Goal: Task Accomplishment & Management: Manage account settings

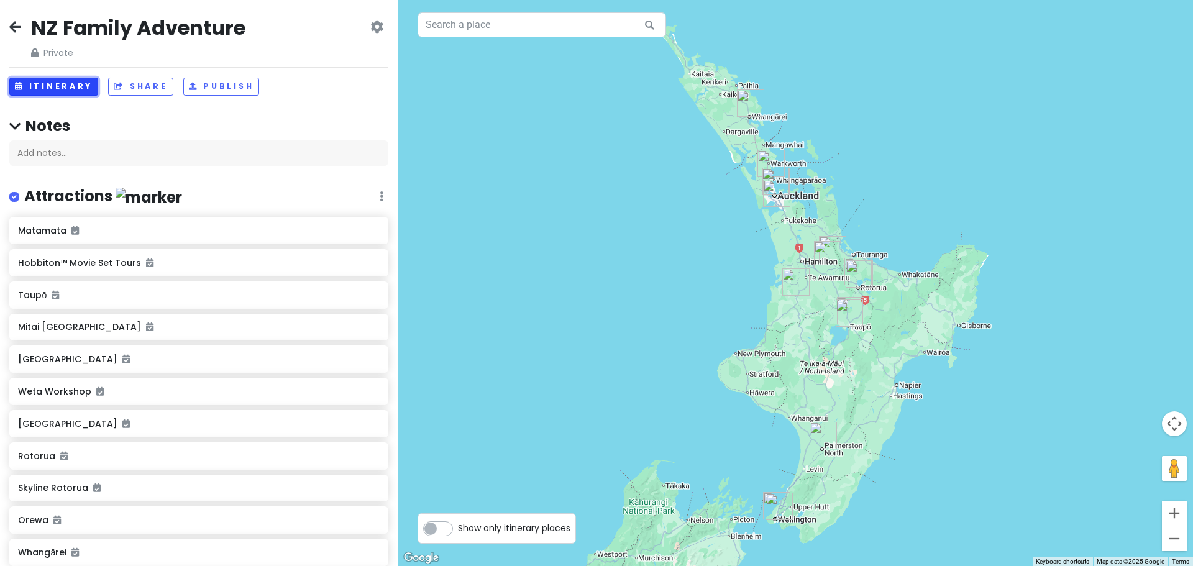
click at [68, 89] on button "Itinerary" at bounding box center [53, 87] width 89 height 18
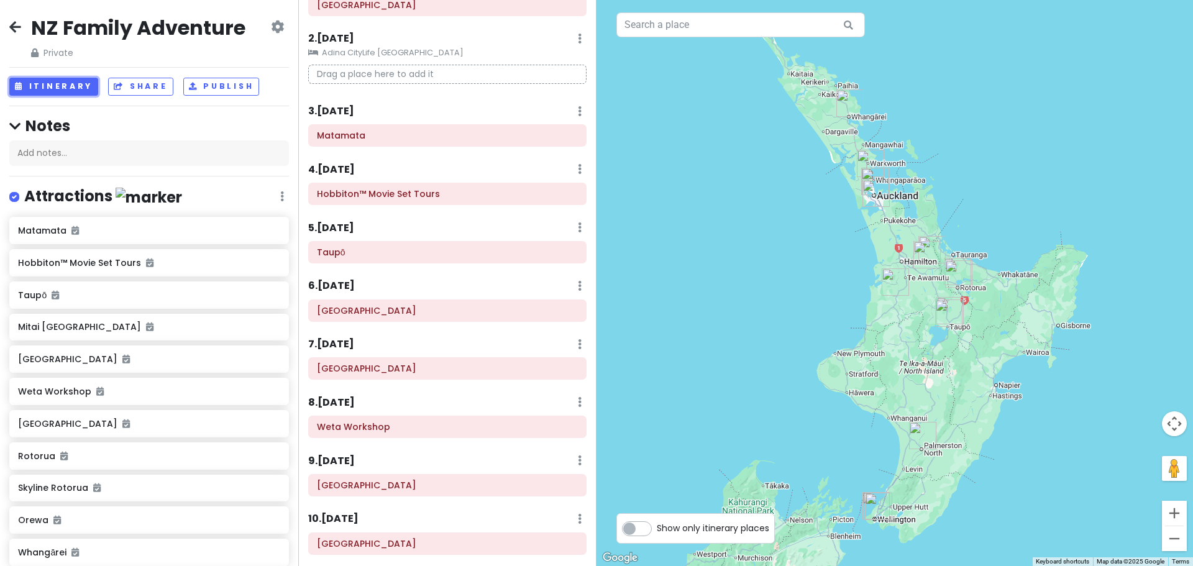
scroll to position [124, 0]
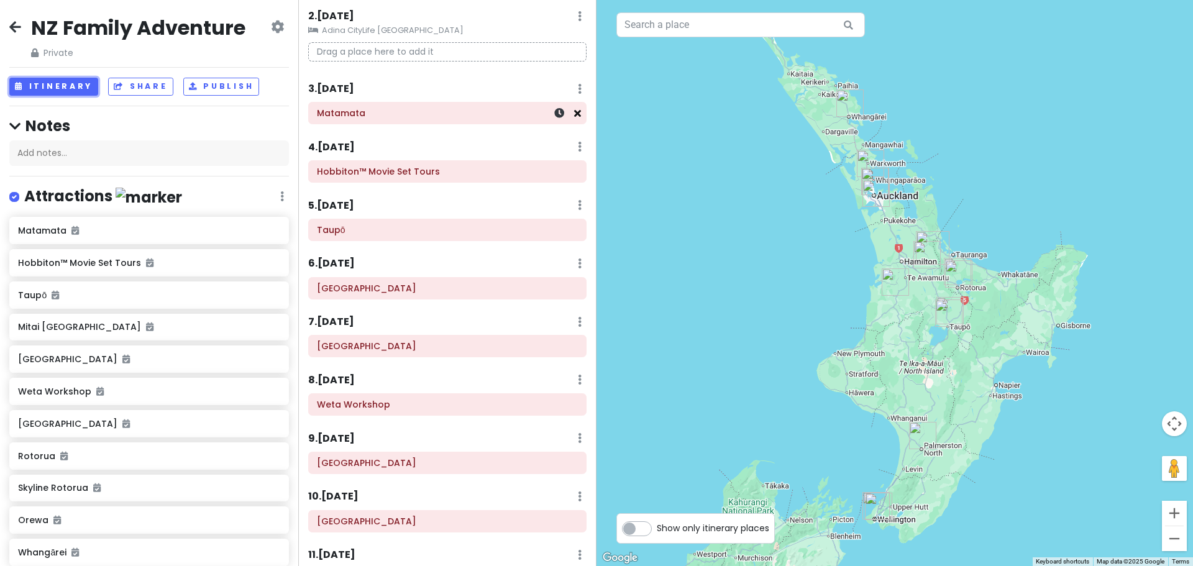
click at [574, 113] on icon at bounding box center [577, 113] width 7 height 10
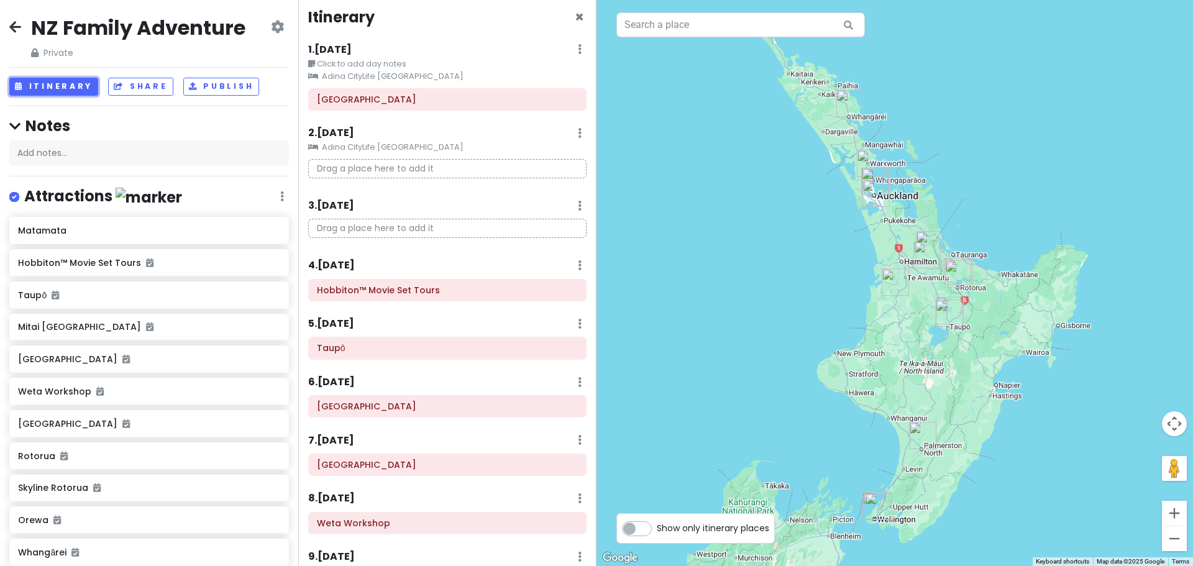
scroll to position [0, 0]
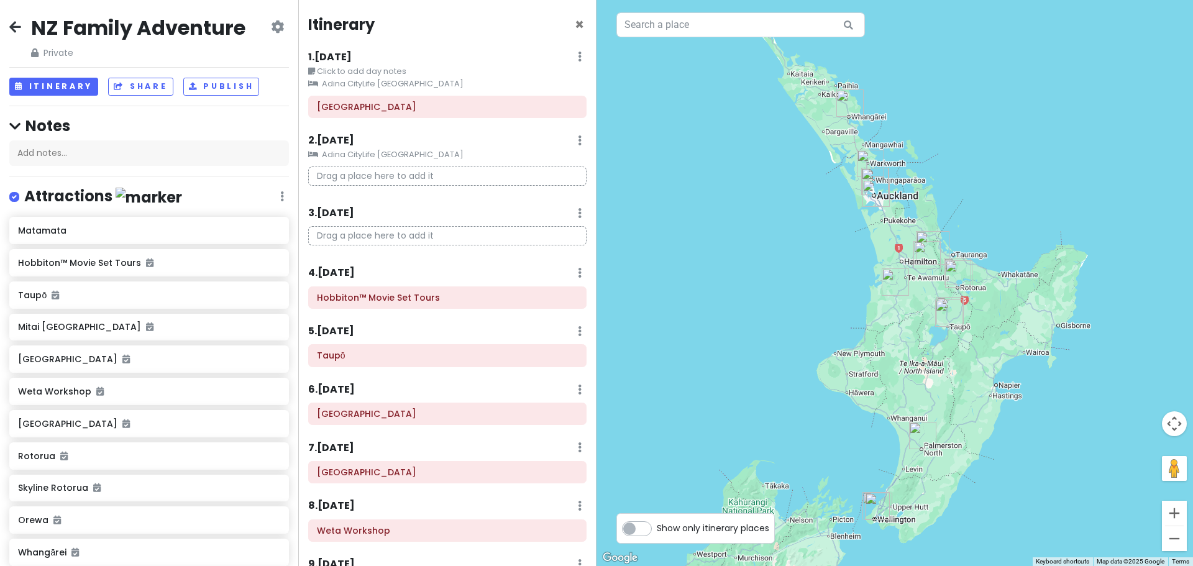
click at [388, 90] on small "Adina CityLife [GEOGRAPHIC_DATA]" at bounding box center [447, 84] width 278 height 12
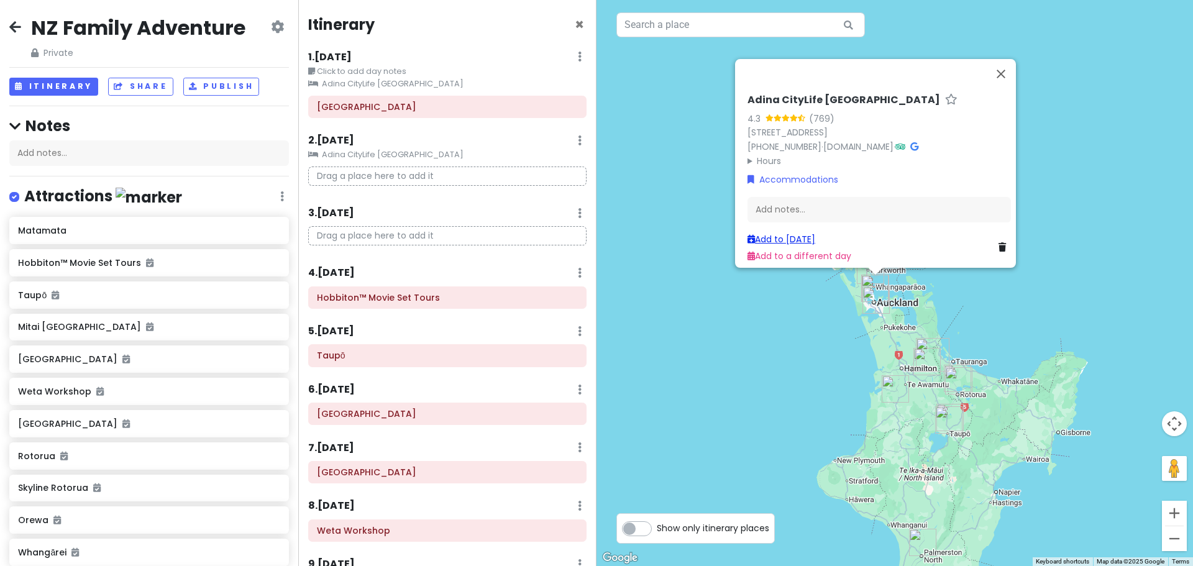
click at [788, 233] on link "Add to [DATE]" at bounding box center [781, 239] width 68 height 12
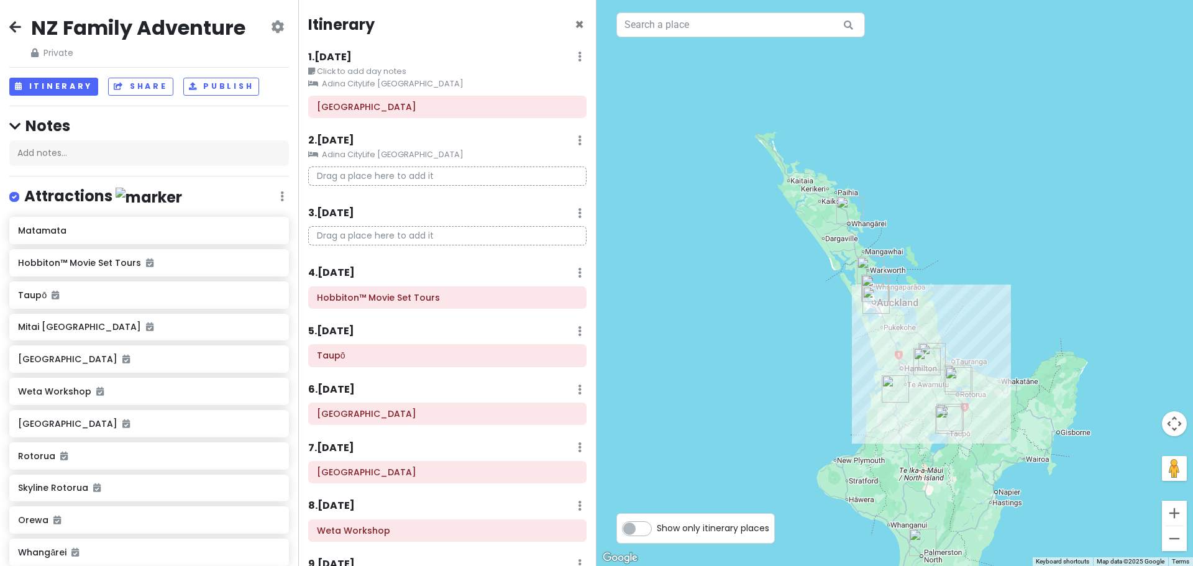
click at [403, 90] on small "Adina CityLife [GEOGRAPHIC_DATA]" at bounding box center [447, 84] width 278 height 12
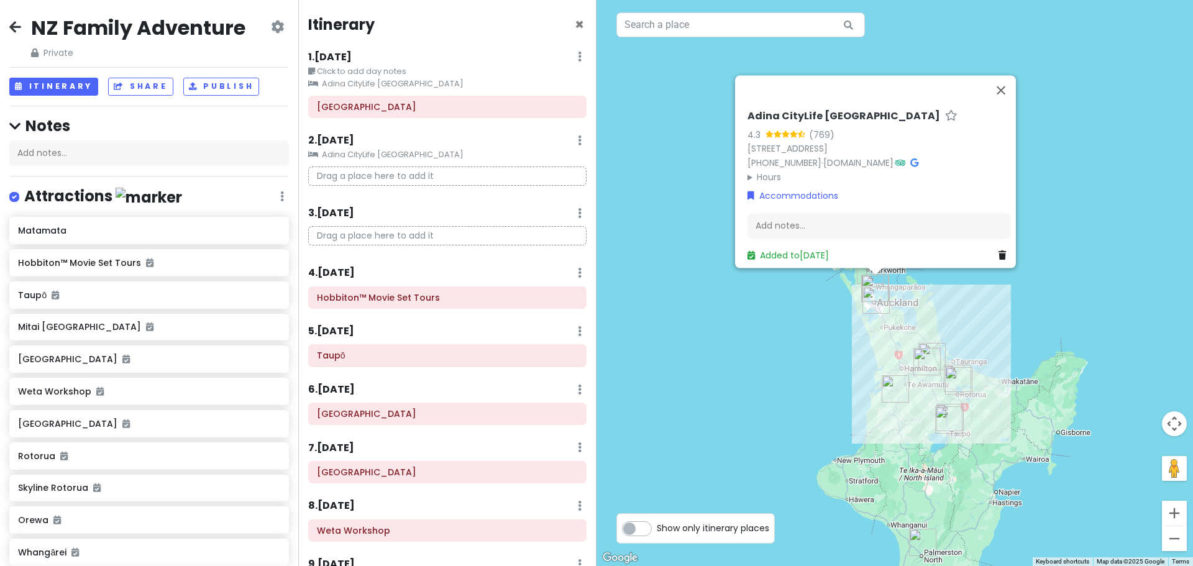
click at [998, 251] on icon at bounding box center [1001, 255] width 7 height 9
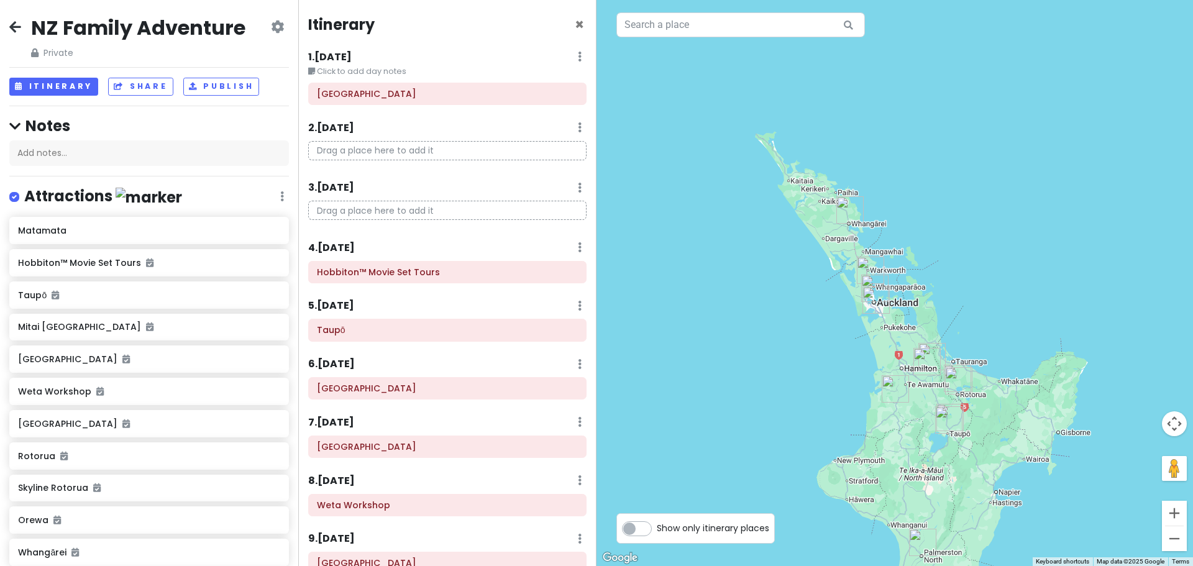
drag, startPoint x: 413, startPoint y: 130, endPoint x: 418, endPoint y: 122, distance: 9.2
click at [418, 122] on div "2 . [DATE] Add Day Notes Delete Day" at bounding box center [447, 130] width 278 height 21
click at [272, 32] on icon at bounding box center [277, 27] width 13 height 10
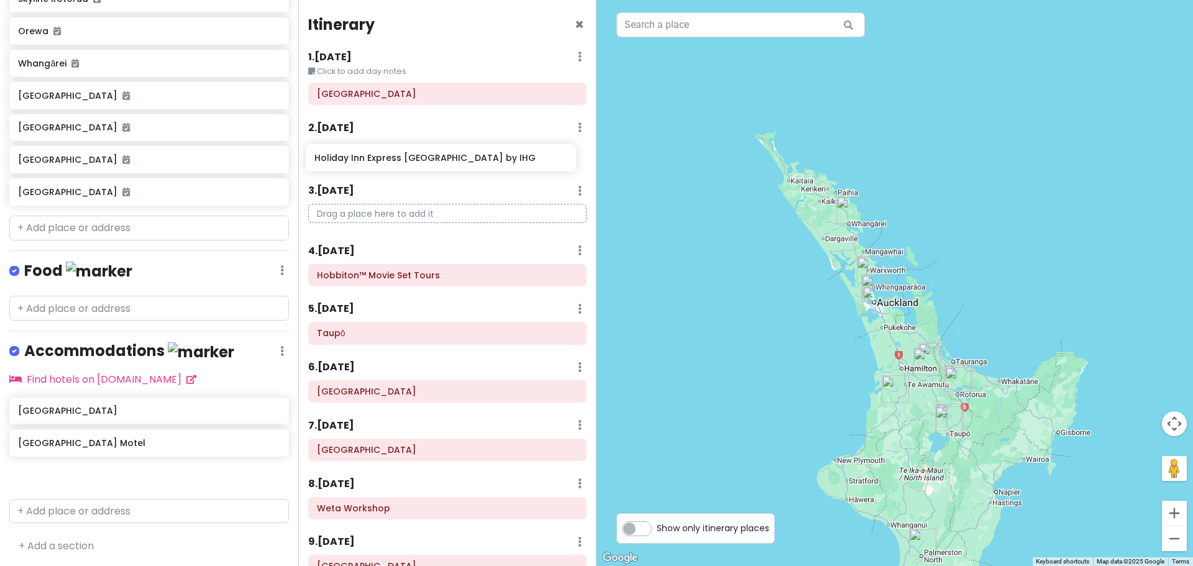
drag, startPoint x: 141, startPoint y: 446, endPoint x: 437, endPoint y: 164, distance: 409.1
click at [437, 164] on div "NZ Family Adventure Private Change Dates Make a Copy Delete Trip Go Pro ⚡️ Give…" at bounding box center [596, 283] width 1193 height 566
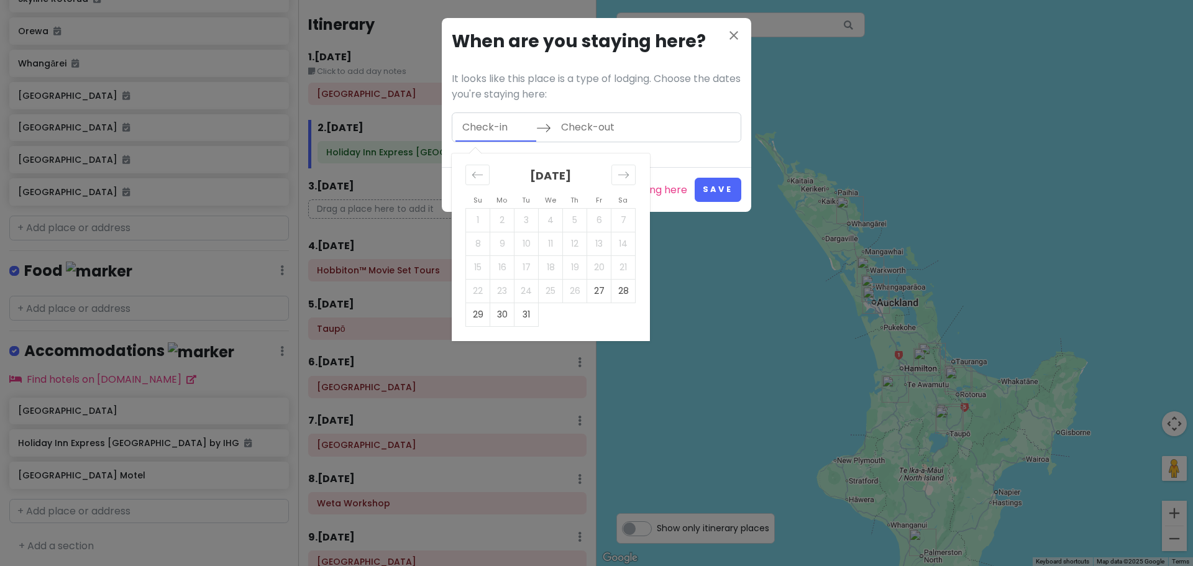
click at [506, 125] on input "Check-in" at bounding box center [495, 127] width 81 height 29
click at [619, 288] on td "28" at bounding box center [623, 291] width 24 height 24
type input "[DATE]"
click at [493, 317] on td "30" at bounding box center [502, 315] width 24 height 24
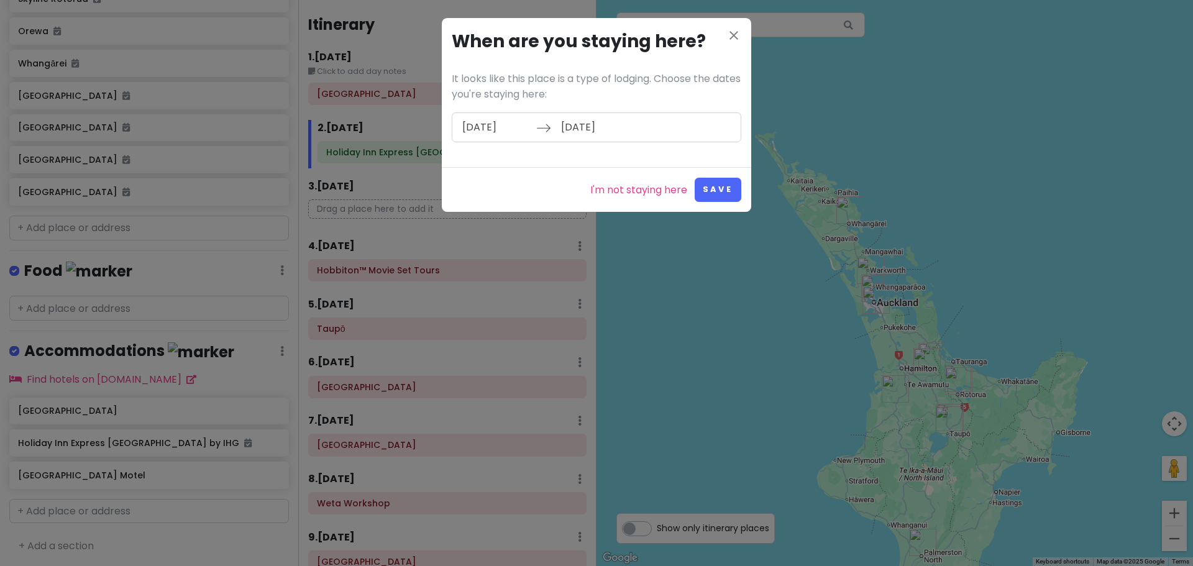
type input "[DATE]"
click at [718, 192] on button "Save" at bounding box center [718, 190] width 47 height 24
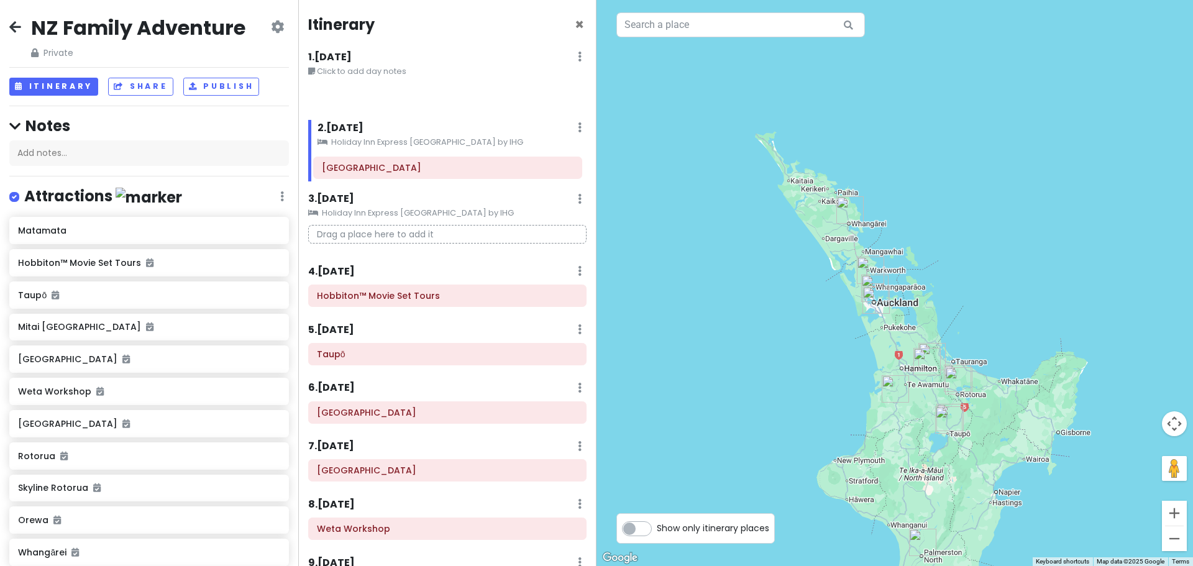
drag, startPoint x: 395, startPoint y: 93, endPoint x: 399, endPoint y: 167, distance: 74.1
click at [399, 167] on div "Itinerary × 1 . [DATE] Edit Day Notes Delete Day Click to add day notes [GEOGRA…" at bounding box center [447, 283] width 298 height 566
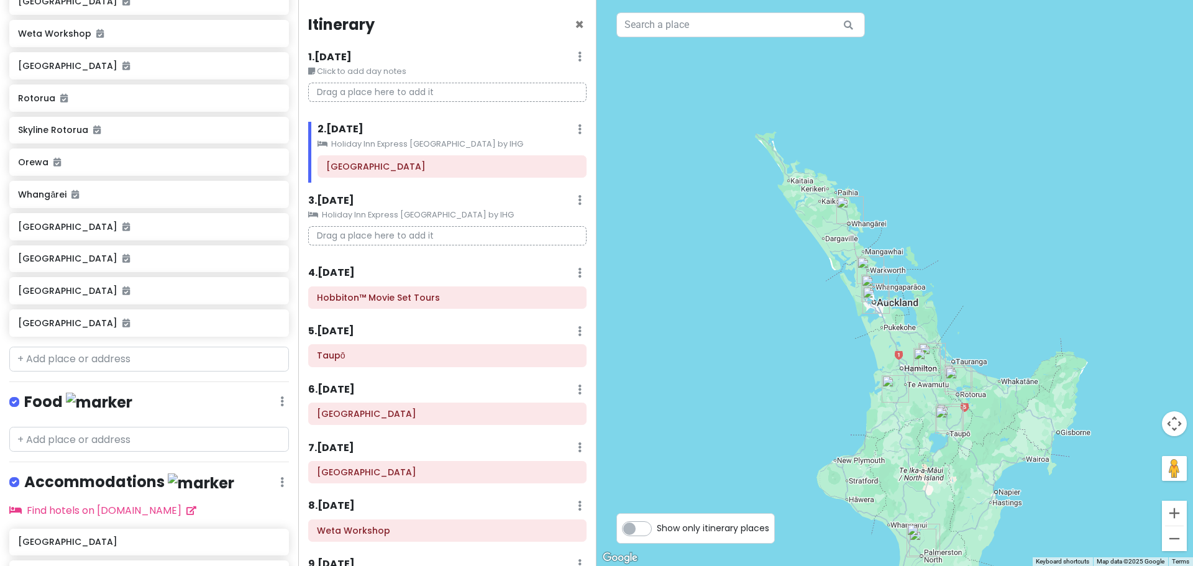
scroll to position [489, 0]
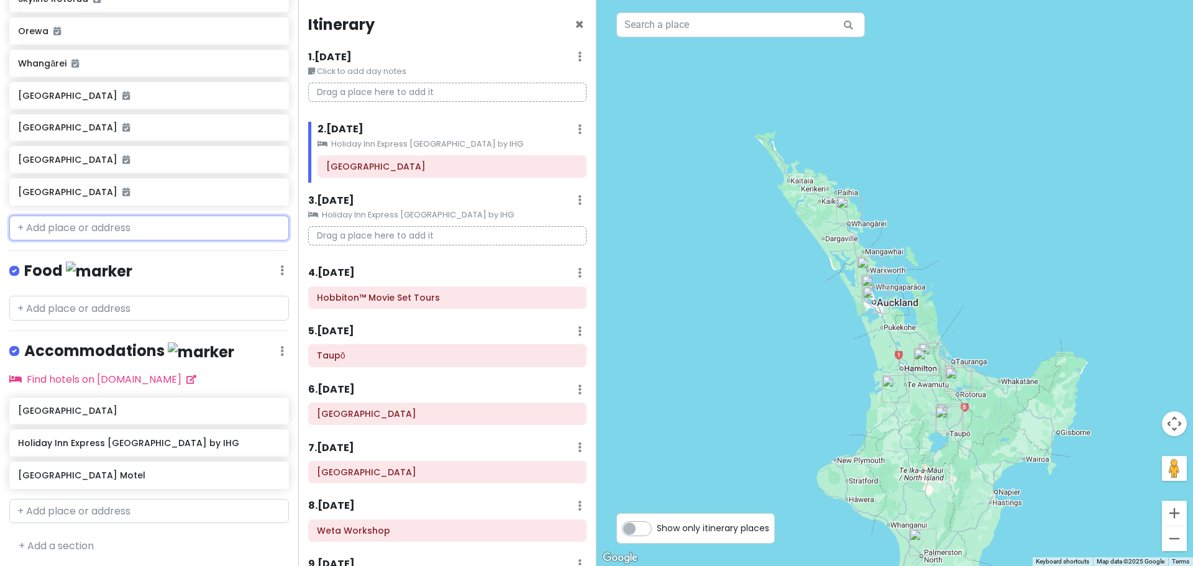
click at [94, 232] on input "text" at bounding box center [149, 228] width 280 height 25
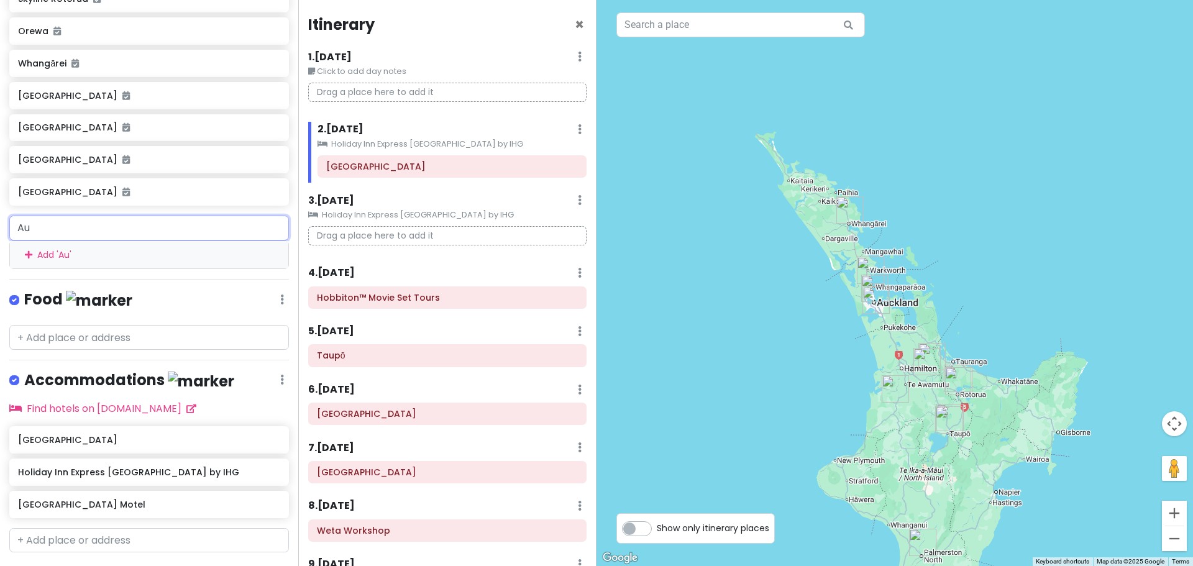
type input "A"
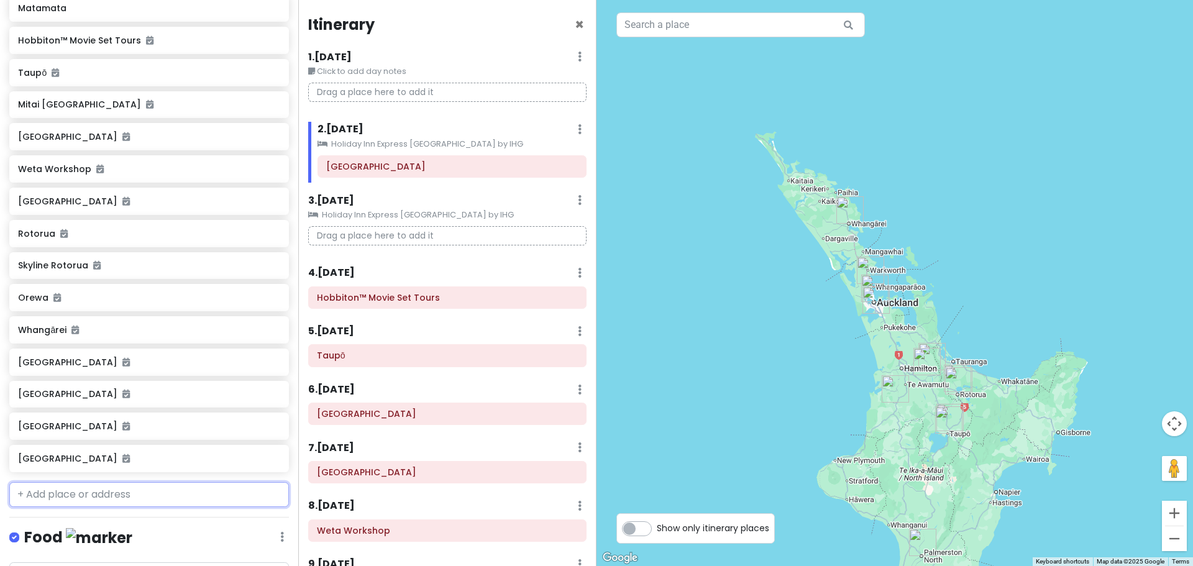
scroll to position [116, 0]
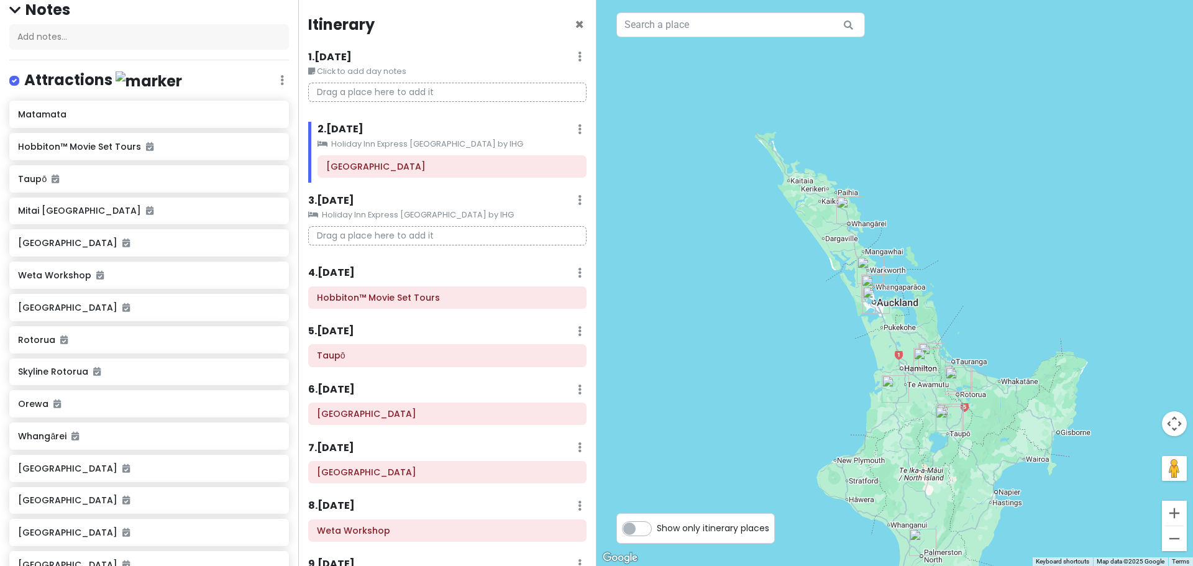
click at [275, 75] on div "Attractions Edit Reorder Delete List" at bounding box center [149, 82] width 280 height 25
click at [280, 81] on icon at bounding box center [282, 80] width 4 height 10
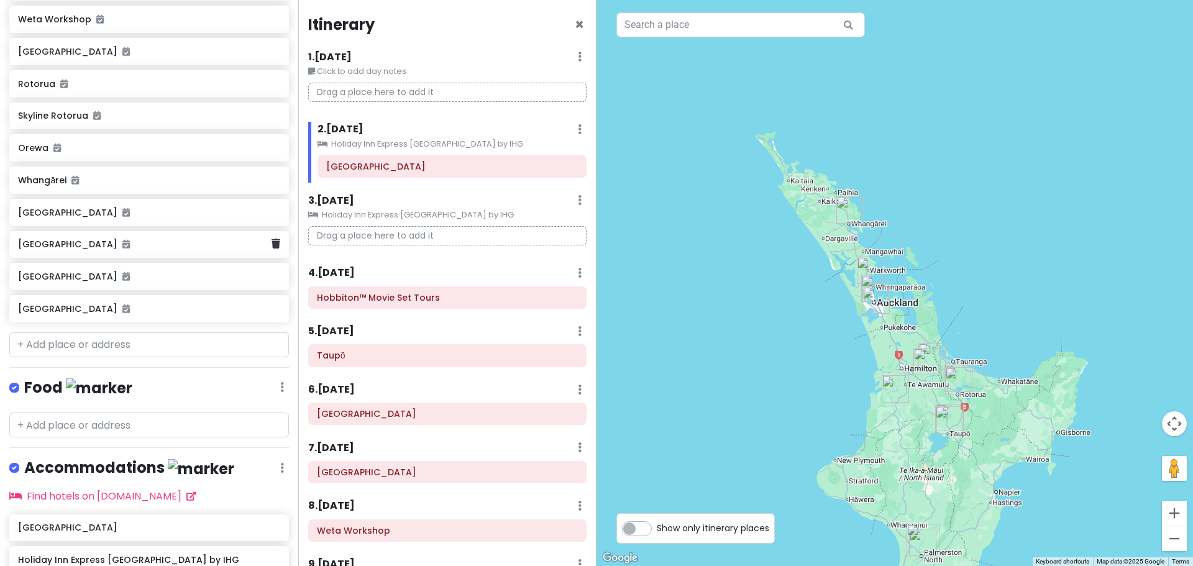
scroll to position [373, 0]
click at [65, 352] on input "text" at bounding box center [149, 344] width 280 height 25
click at [119, 347] on input "text" at bounding box center [149, 344] width 280 height 25
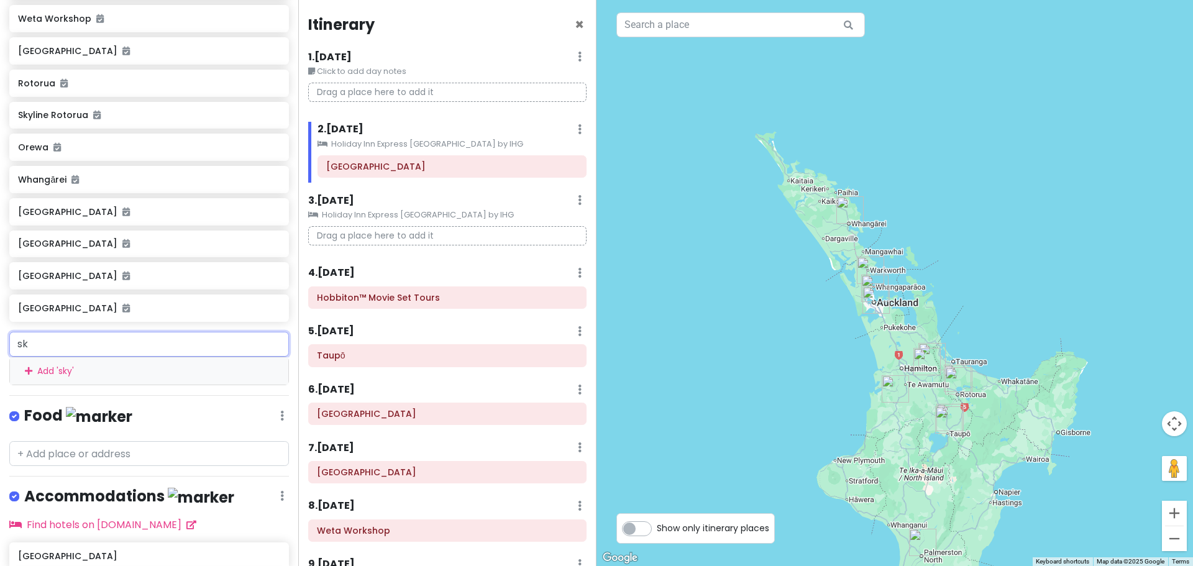
type input "s"
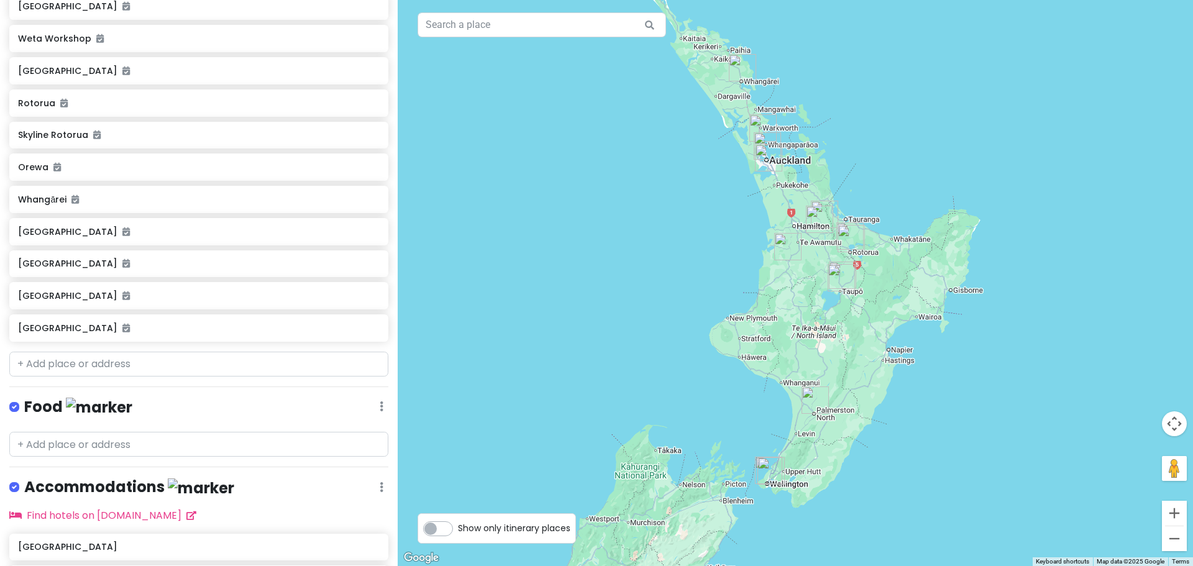
scroll to position [435, 0]
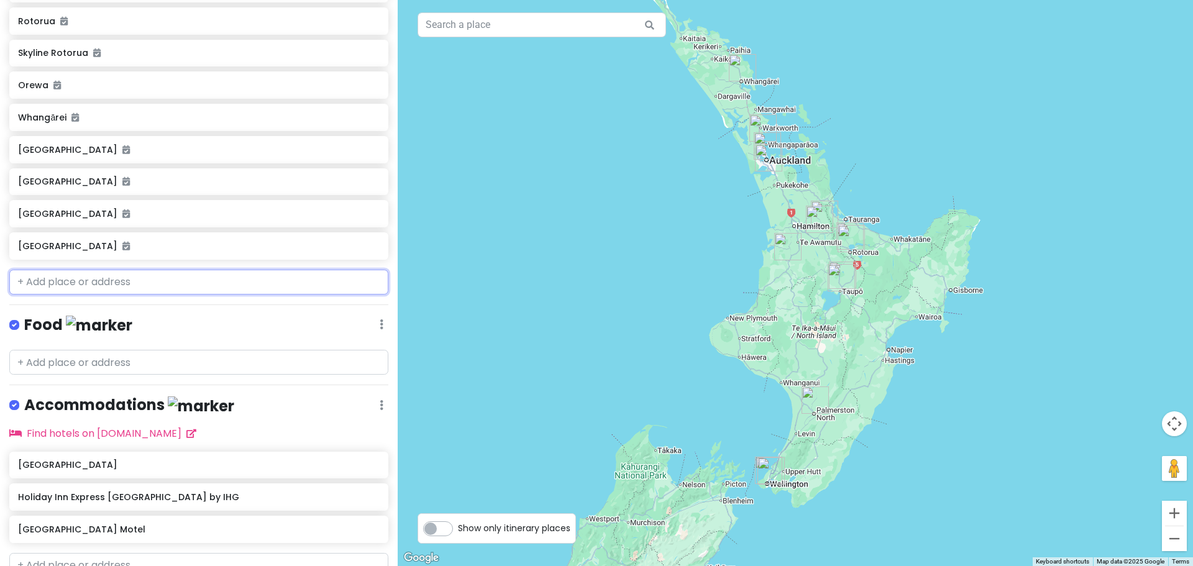
click at [79, 276] on input "text" at bounding box center [198, 282] width 379 height 25
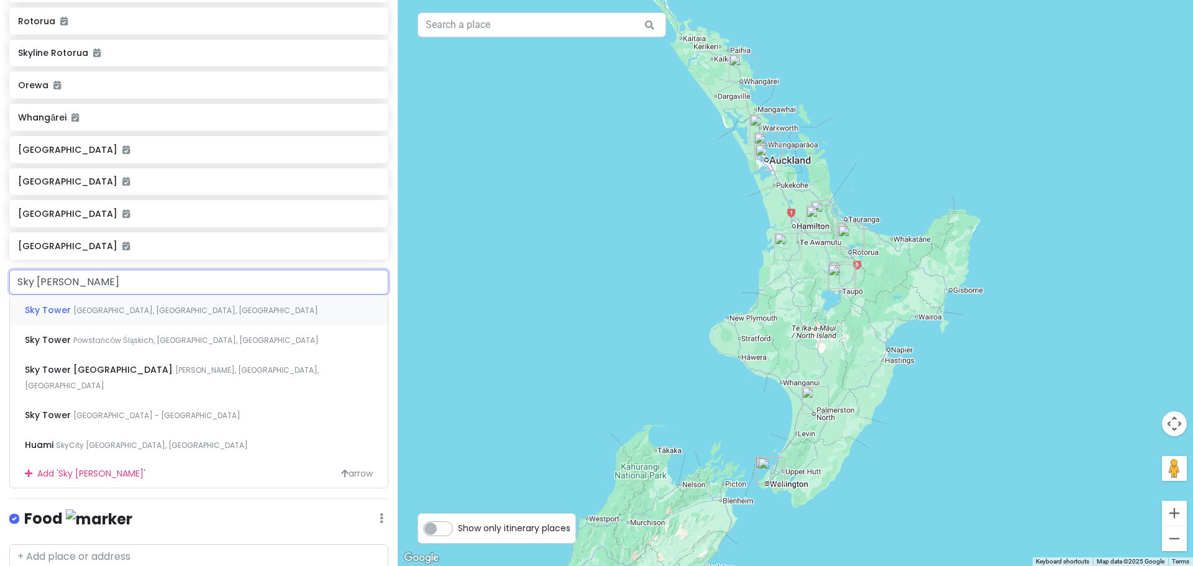
type input "Sky Tower"
click at [117, 309] on span "Victoria Street West, Auckland Central, Auckland, New Zealand" at bounding box center [195, 310] width 245 height 11
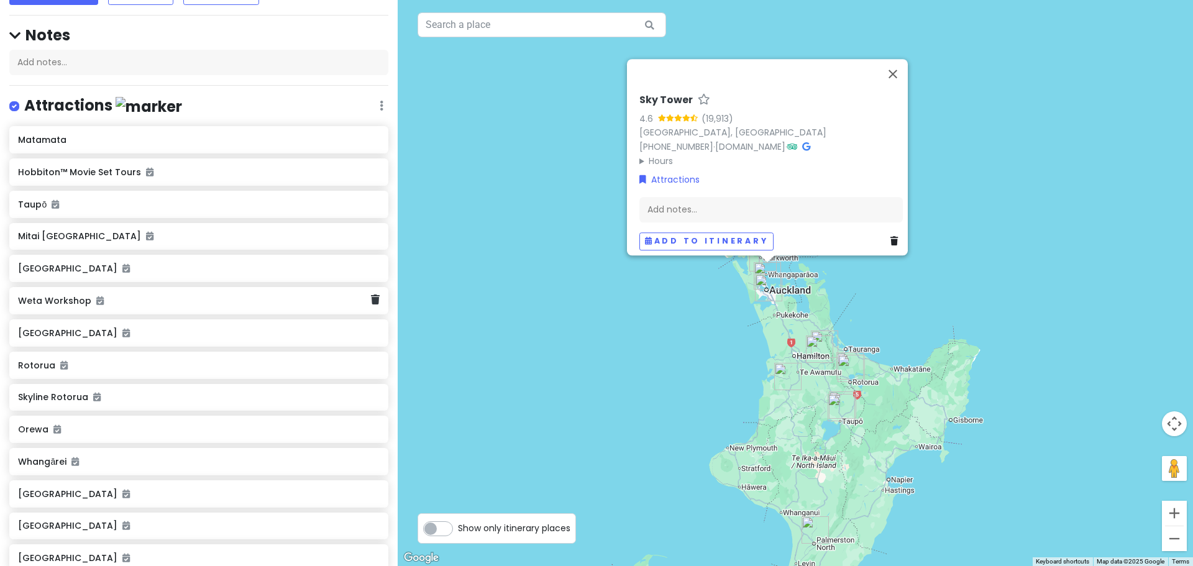
scroll to position [32, 0]
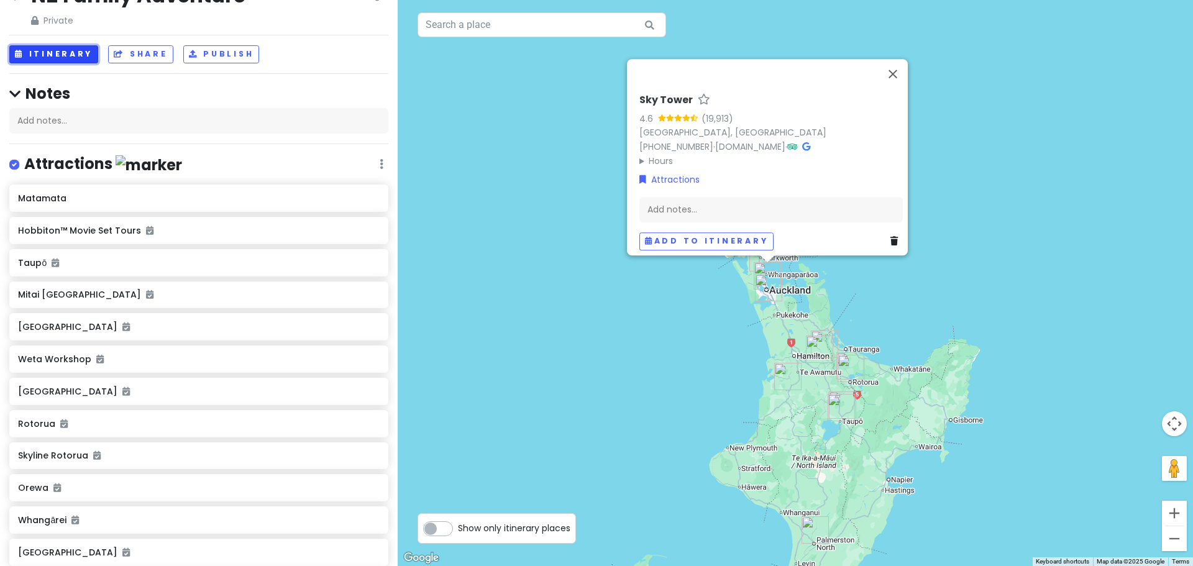
click at [53, 55] on button "Itinerary" at bounding box center [53, 54] width 89 height 18
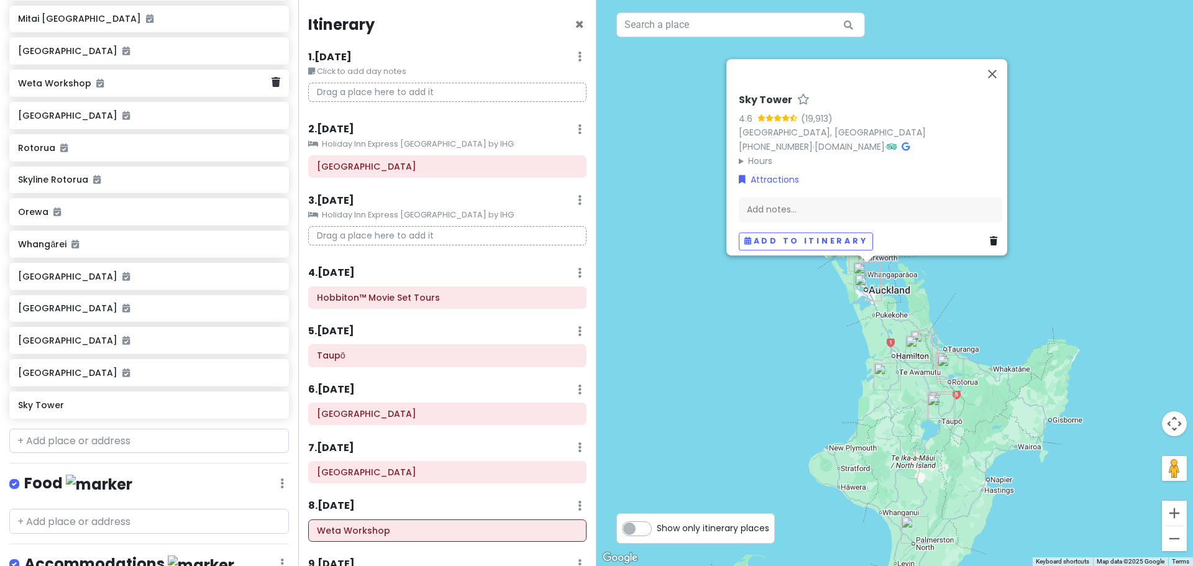
scroll to position [343, 0]
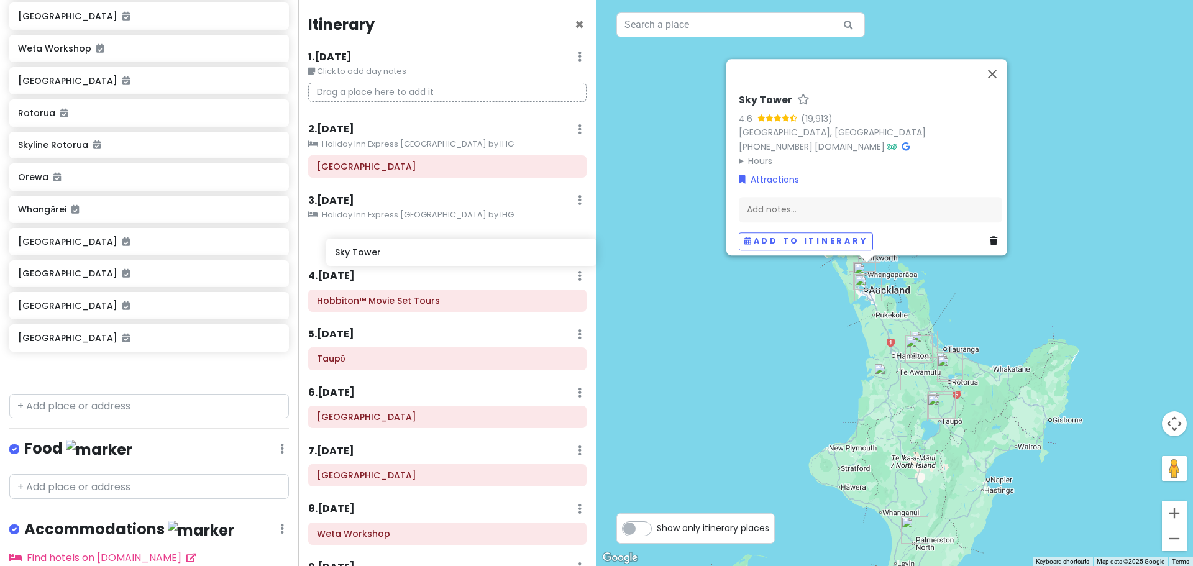
drag, startPoint x: 89, startPoint y: 373, endPoint x: 406, endPoint y: 257, distance: 337.7
click at [406, 257] on div "NZ Family Adventure Private Change Dates Make a Copy Delete Trip Go Pro ⚡️ Give…" at bounding box center [596, 283] width 1193 height 566
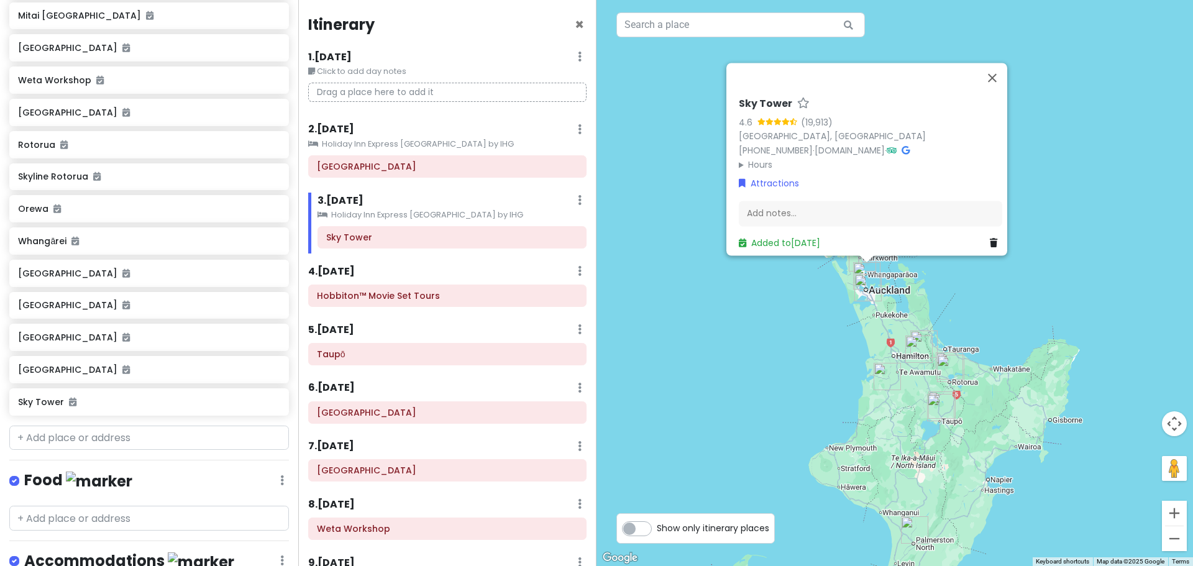
scroll to position [311, 0]
click at [565, 55] on div "1 . Fri 3/27 Edit Day Notes Delete Day" at bounding box center [447, 59] width 278 height 21
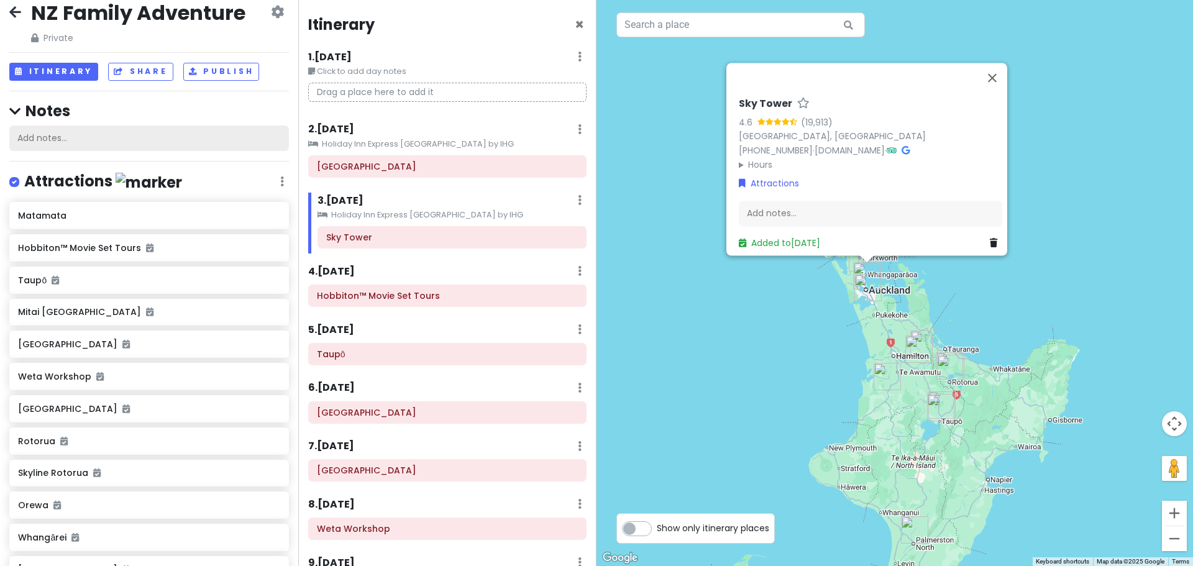
scroll to position [0, 0]
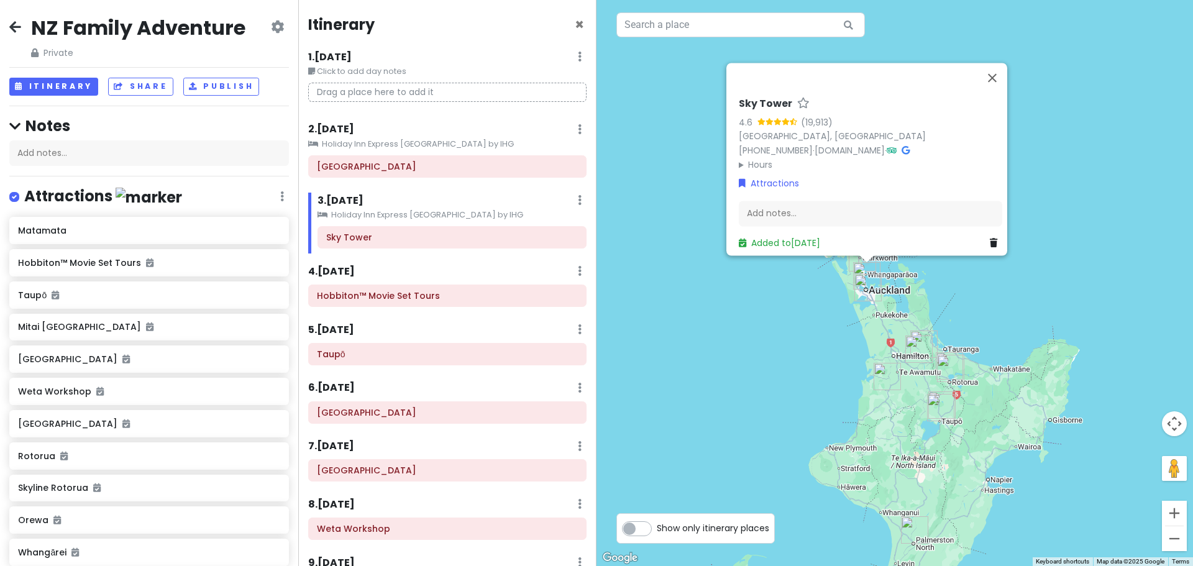
click at [566, 53] on div "1 . Fri 3/27 Edit Day Notes Delete Day" at bounding box center [447, 59] width 278 height 21
click at [578, 55] on icon at bounding box center [580, 57] width 4 height 10
click at [542, 119] on link "Delete Day" at bounding box center [543, 124] width 101 height 30
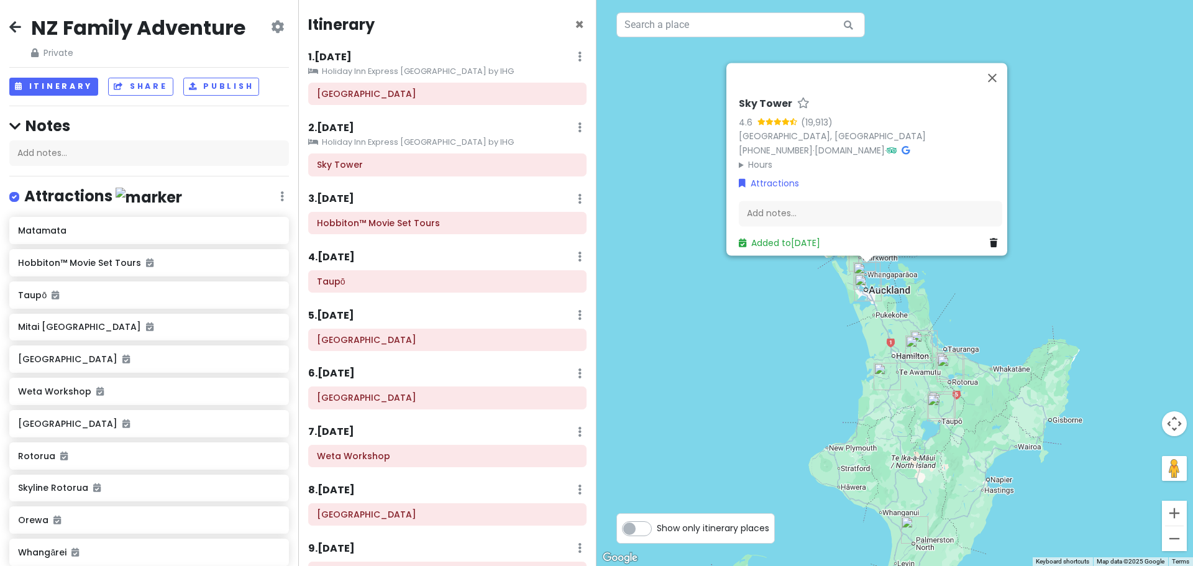
click at [15, 23] on icon at bounding box center [15, 27] width 12 height 10
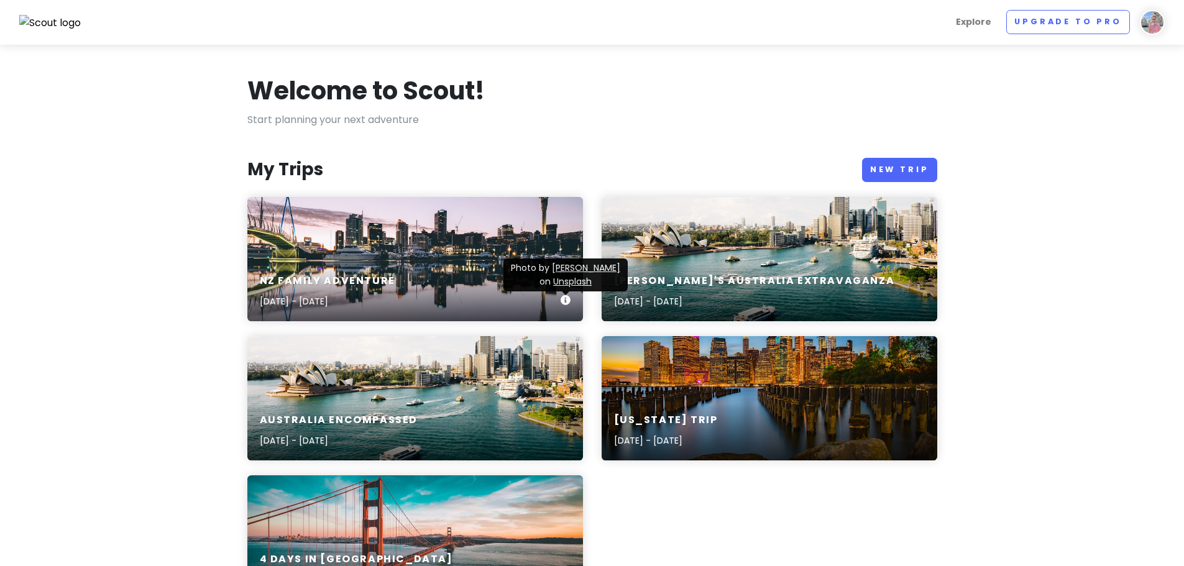
click at [567, 299] on icon at bounding box center [565, 300] width 10 height 10
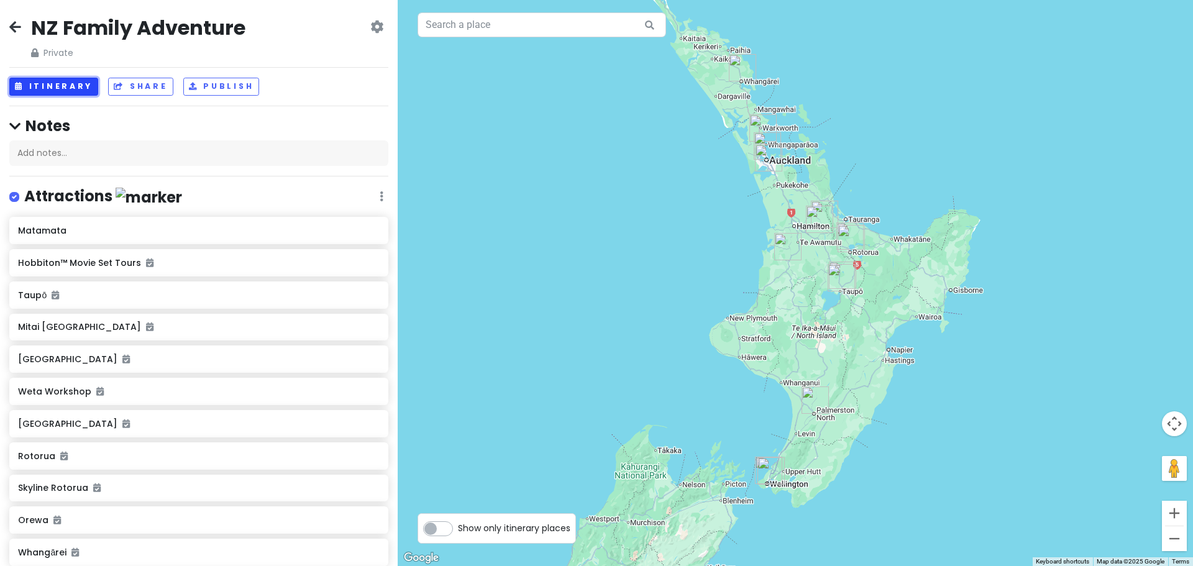
click at [67, 89] on button "Itinerary" at bounding box center [53, 87] width 89 height 18
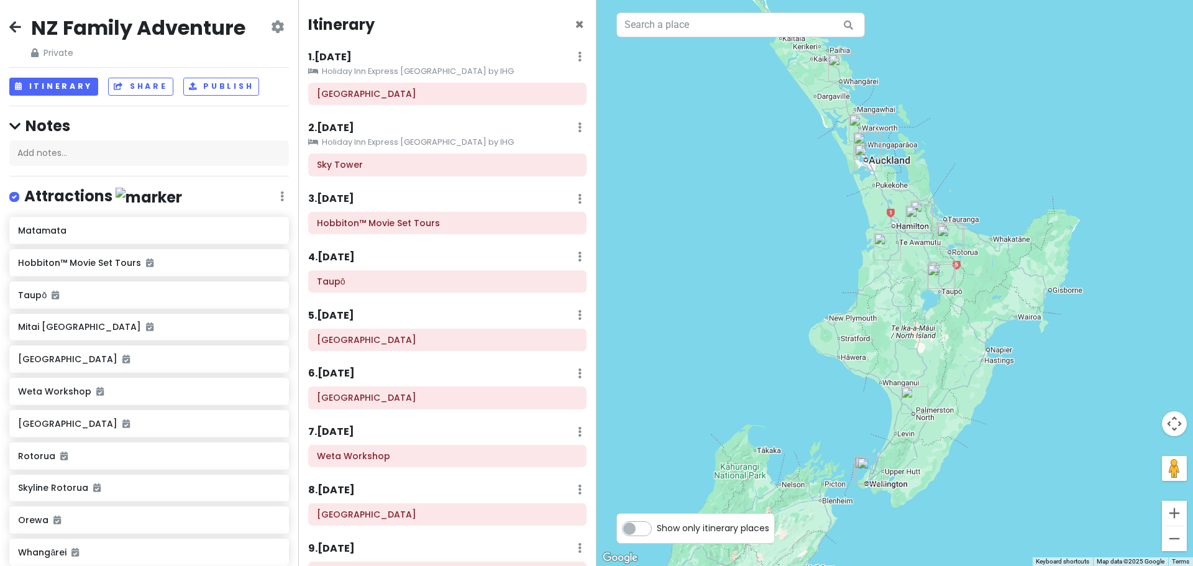
click at [459, 198] on div "3 . Sun 3/29 Add Day Notes Delete Day" at bounding box center [447, 201] width 278 height 21
click at [271, 22] on icon at bounding box center [277, 27] width 13 height 10
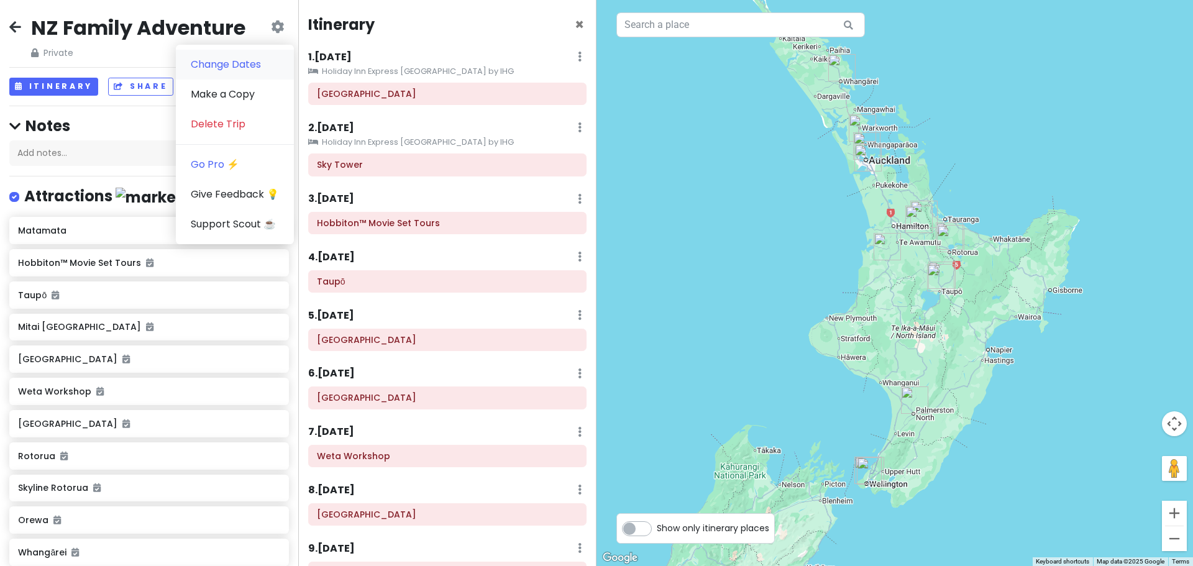
click at [248, 68] on link "Change Dates" at bounding box center [235, 65] width 118 height 30
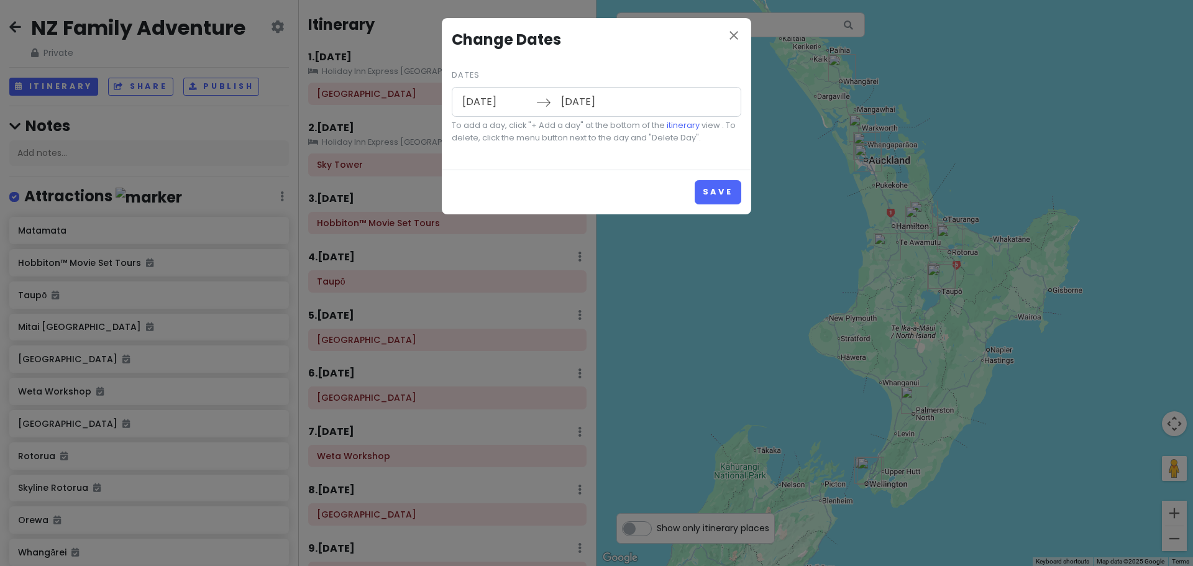
click at [505, 97] on input "03/27/2026" at bounding box center [495, 102] width 81 height 29
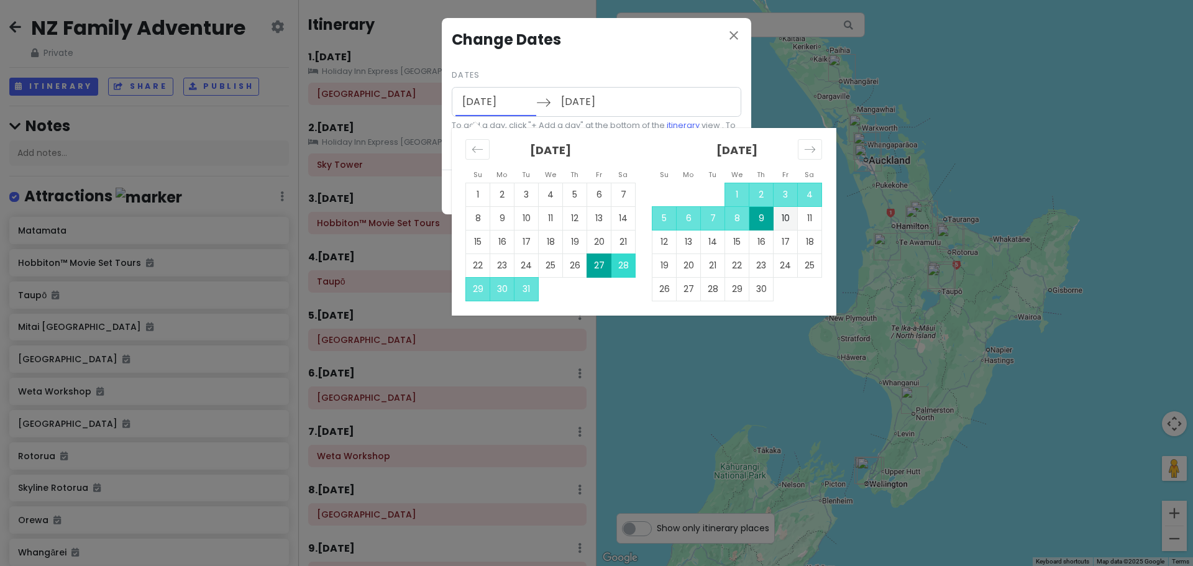
click at [619, 261] on td "28" at bounding box center [623, 265] width 24 height 24
type input "[DATE]"
type input "04/10/2026"
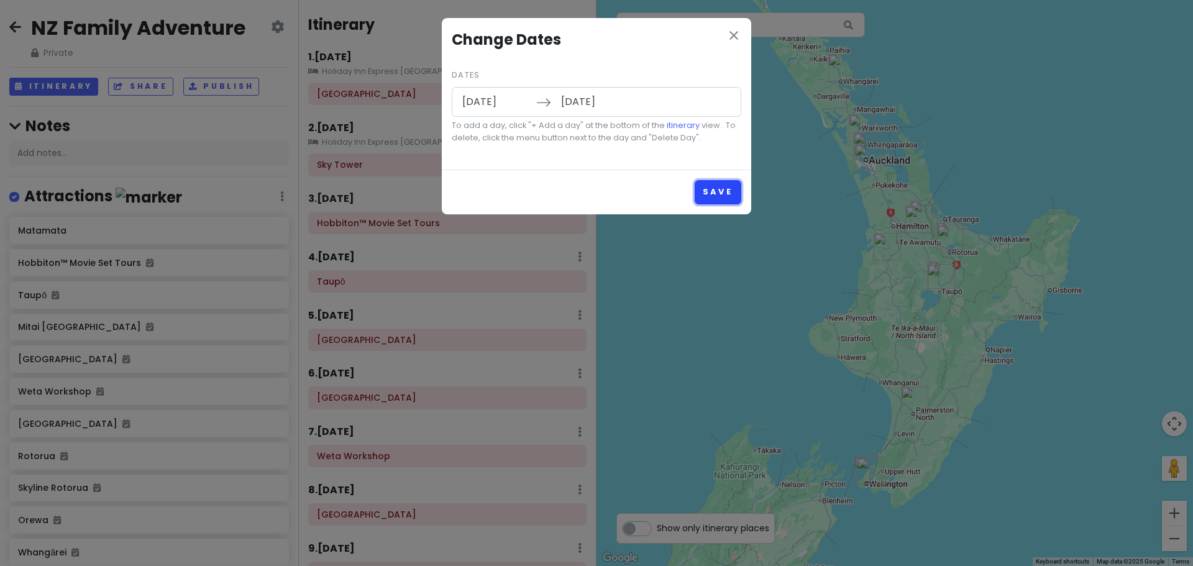
click at [712, 192] on button "Save" at bounding box center [718, 192] width 47 height 24
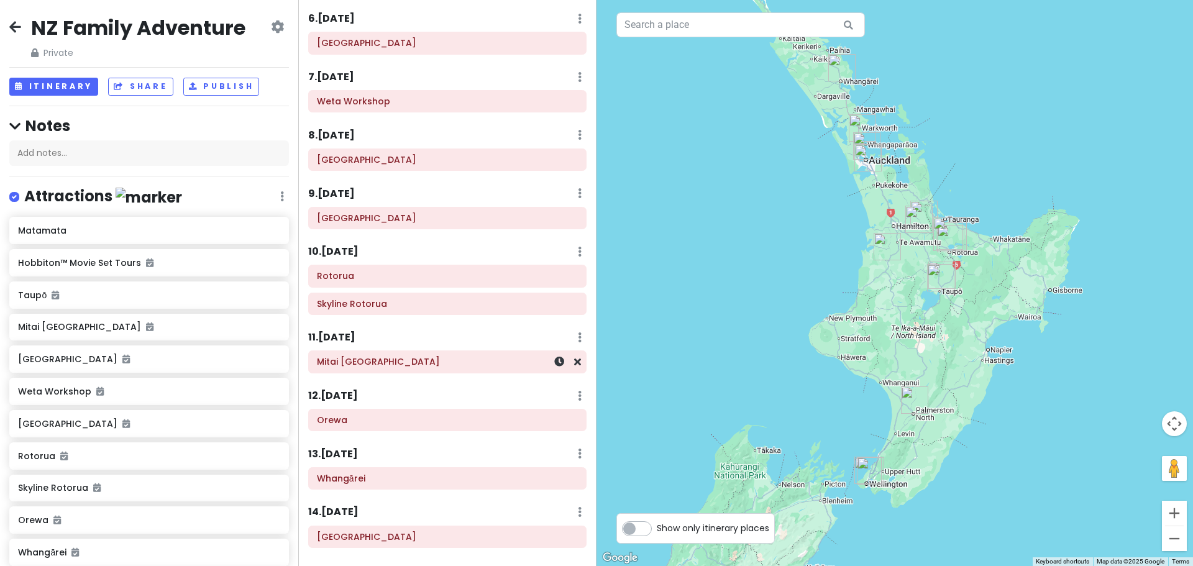
scroll to position [373, 0]
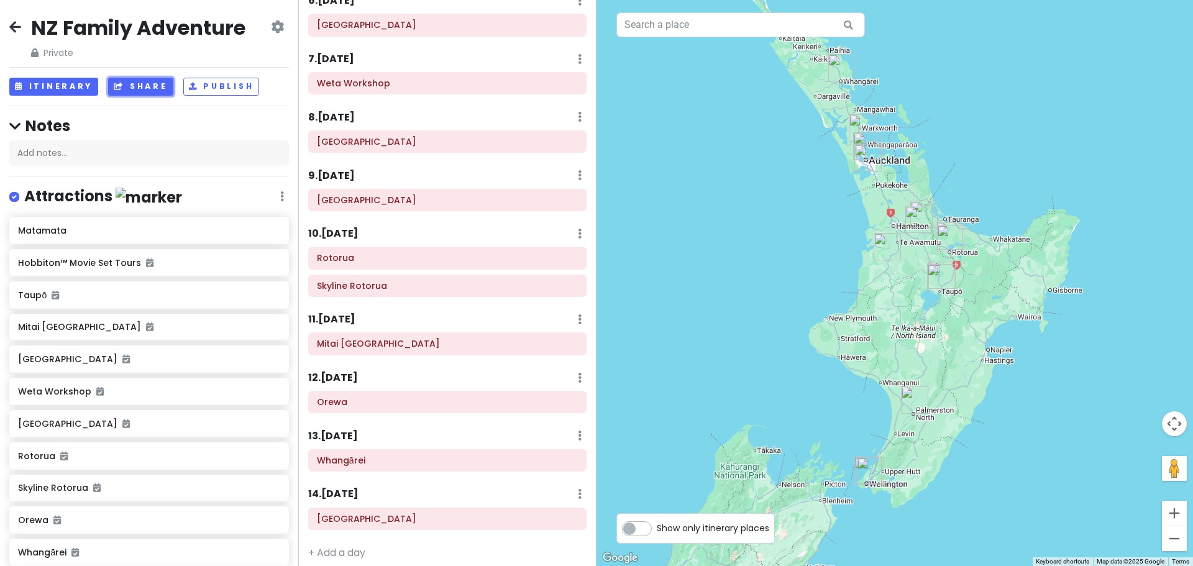
click at [139, 88] on button "Share" at bounding box center [140, 87] width 65 height 18
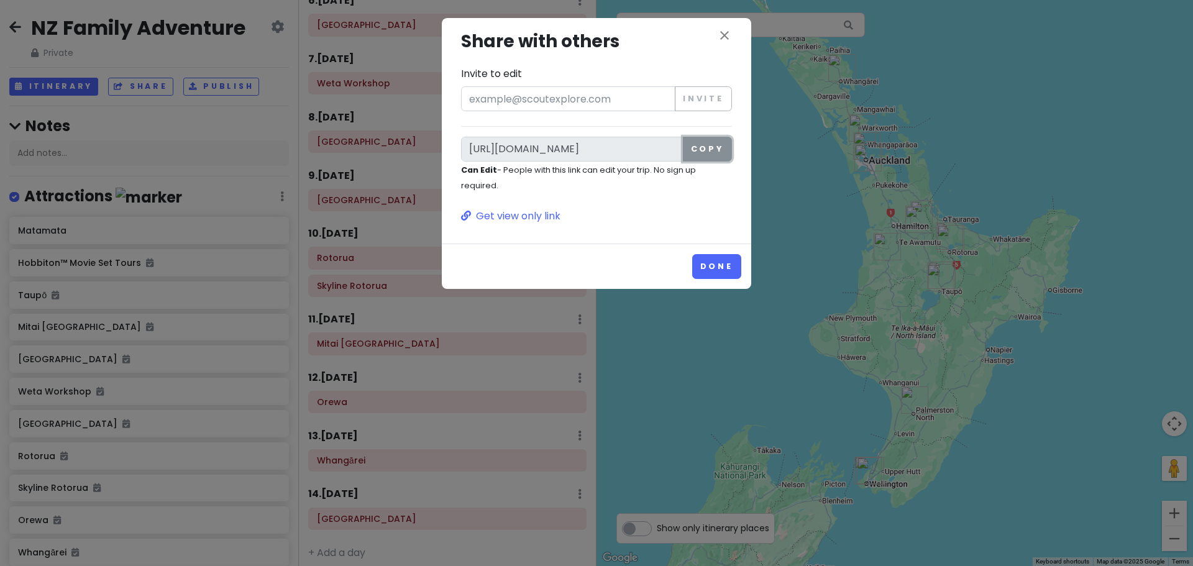
click at [708, 151] on button "Copy" at bounding box center [707, 149] width 49 height 25
click at [722, 39] on icon "close" at bounding box center [724, 35] width 15 height 15
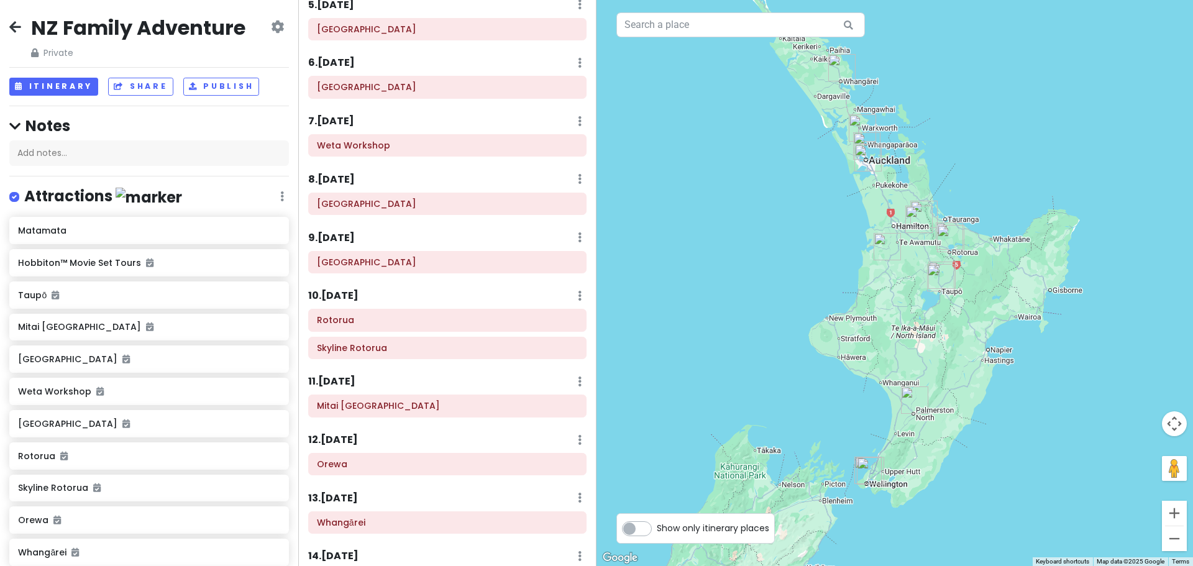
scroll to position [382, 0]
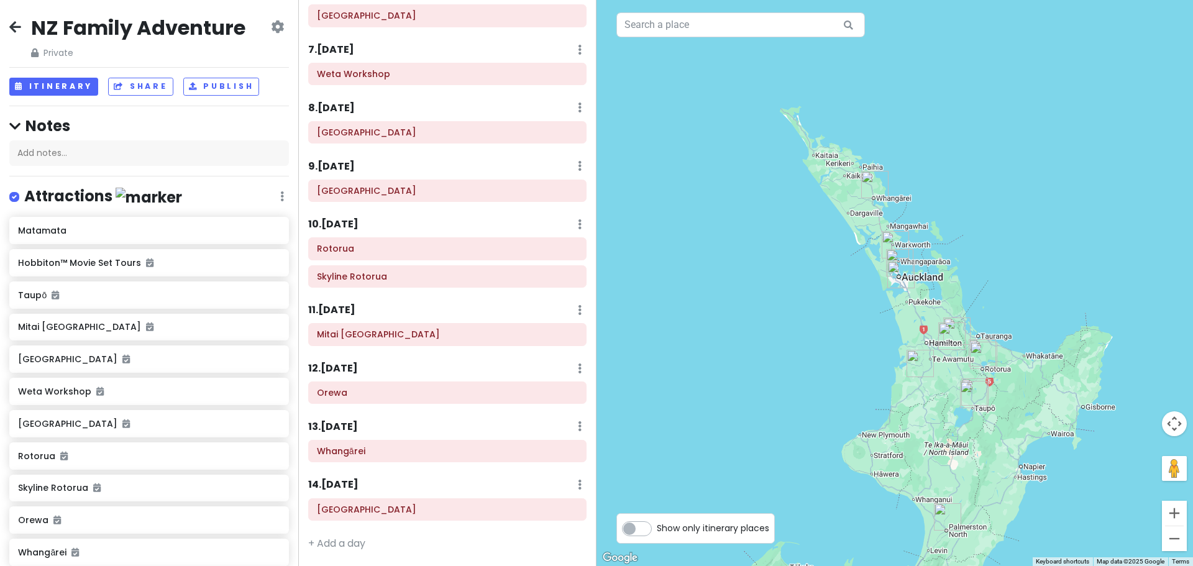
drag, startPoint x: 731, startPoint y: 140, endPoint x: 764, endPoint y: 258, distance: 122.6
click at [764, 258] on div at bounding box center [894, 283] width 596 height 566
